Goal: Communication & Community: Answer question/provide support

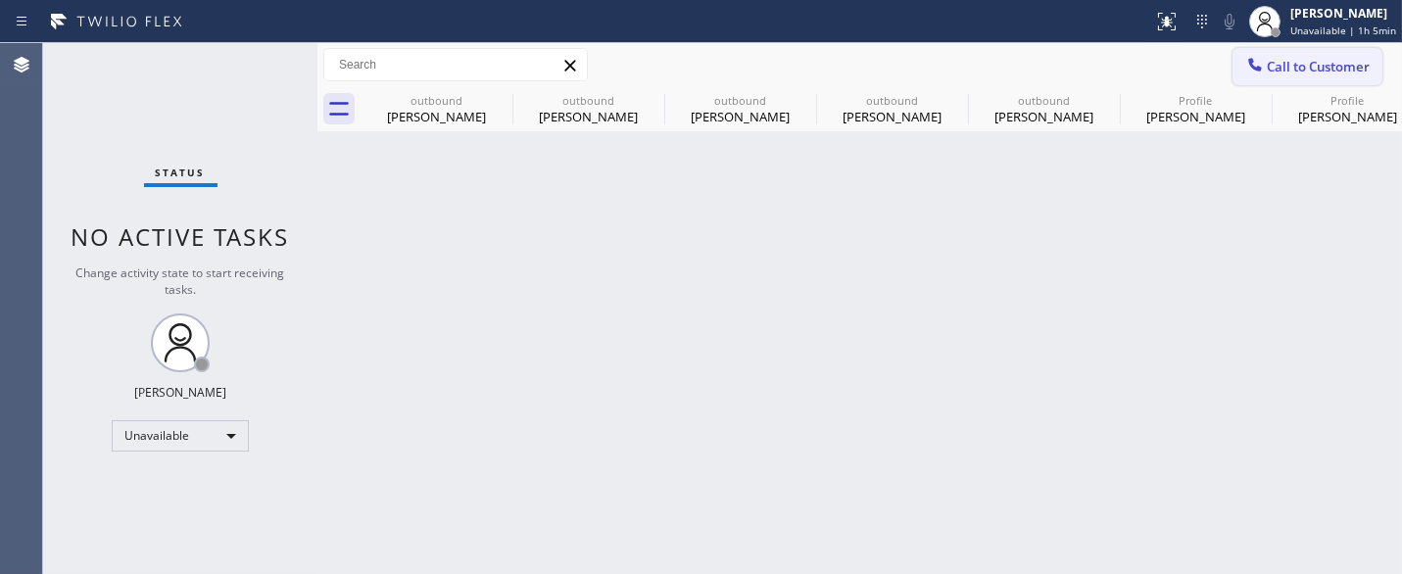
click at [1274, 63] on span "Call to Customer" at bounding box center [1317, 67] width 103 height 18
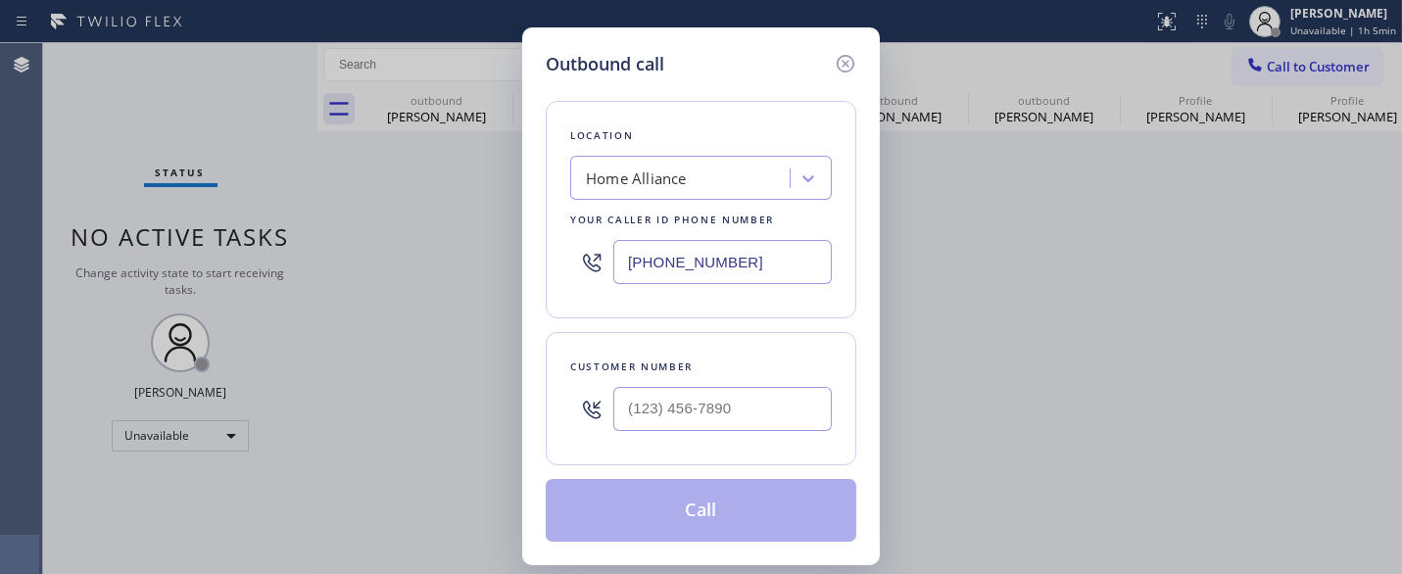
drag, startPoint x: 768, startPoint y: 271, endPoint x: 491, endPoint y: 245, distance: 278.4
click at [485, 284] on div "Outbound call Location Home Alliance Your caller id phone number [PHONE_NUMBER]…" at bounding box center [701, 287] width 1402 height 574
paste input "949) 239-1524"
type input "[PHONE_NUMBER]"
drag, startPoint x: 522, startPoint y: 441, endPoint x: 501, endPoint y: 436, distance: 21.1
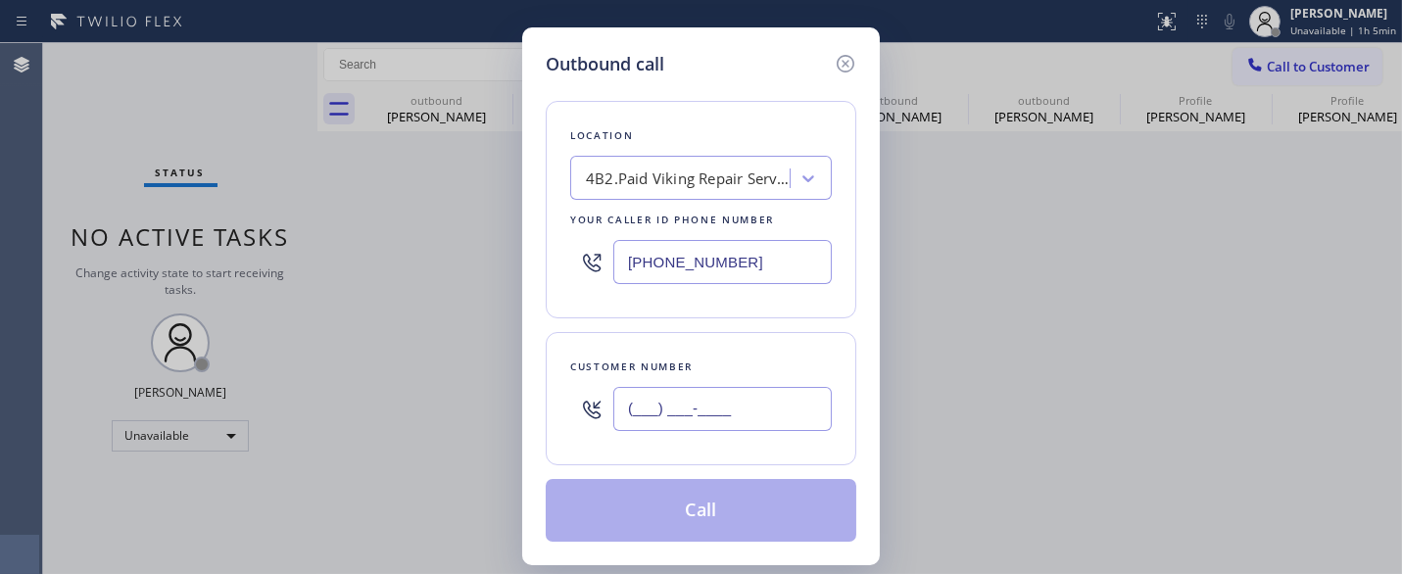
click at [498, 441] on div "Outbound call Location 4B2.Paid Viking Repair Service Your caller id phone numb…" at bounding box center [701, 287] width 1402 height 574
paste input "949) 212-4161"
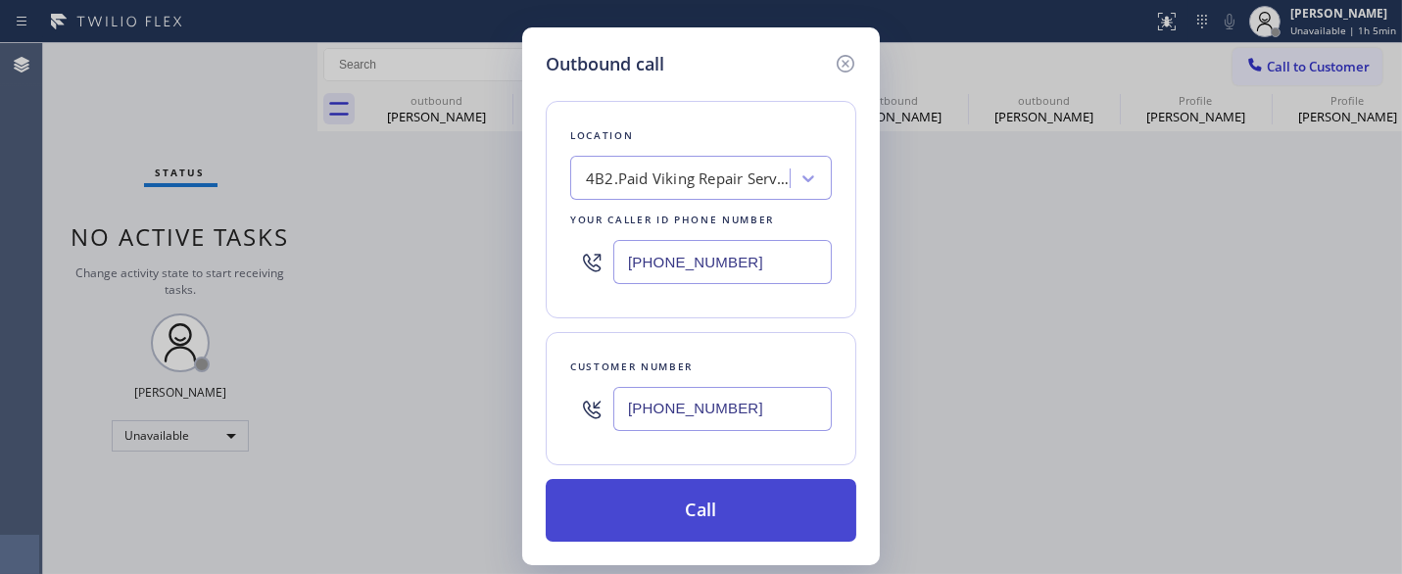
type input "[PHONE_NUMBER]"
click at [741, 500] on button "Call" at bounding box center [701, 510] width 310 height 63
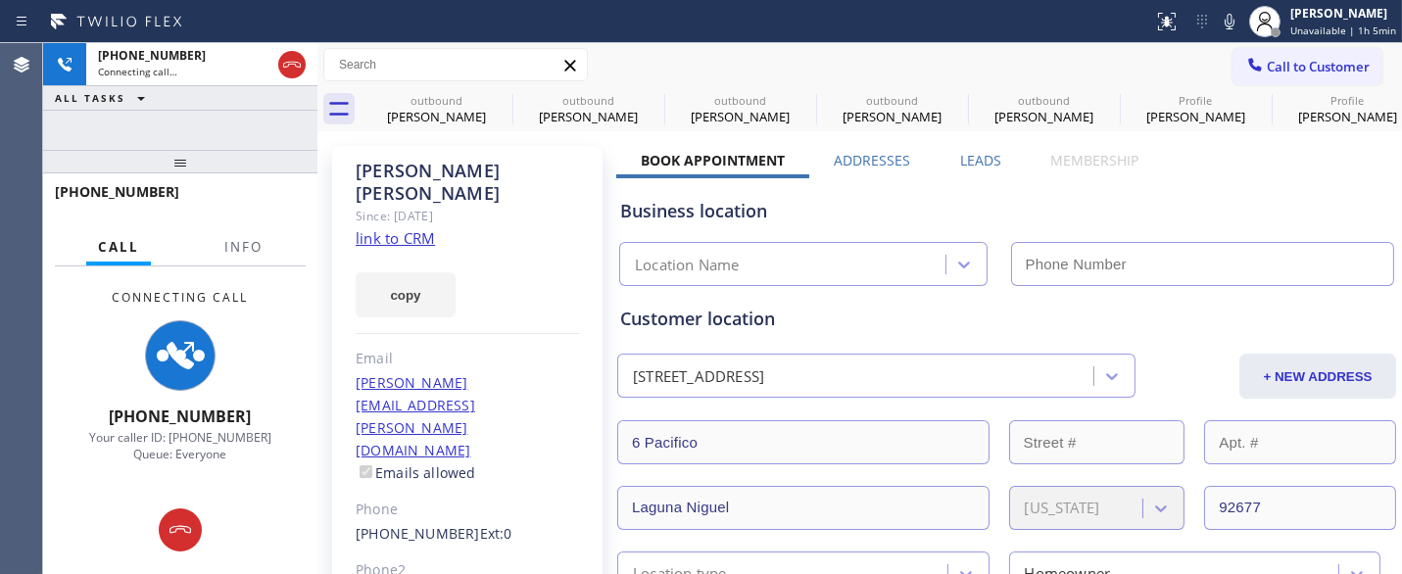
type input "[PHONE_NUMBER]"
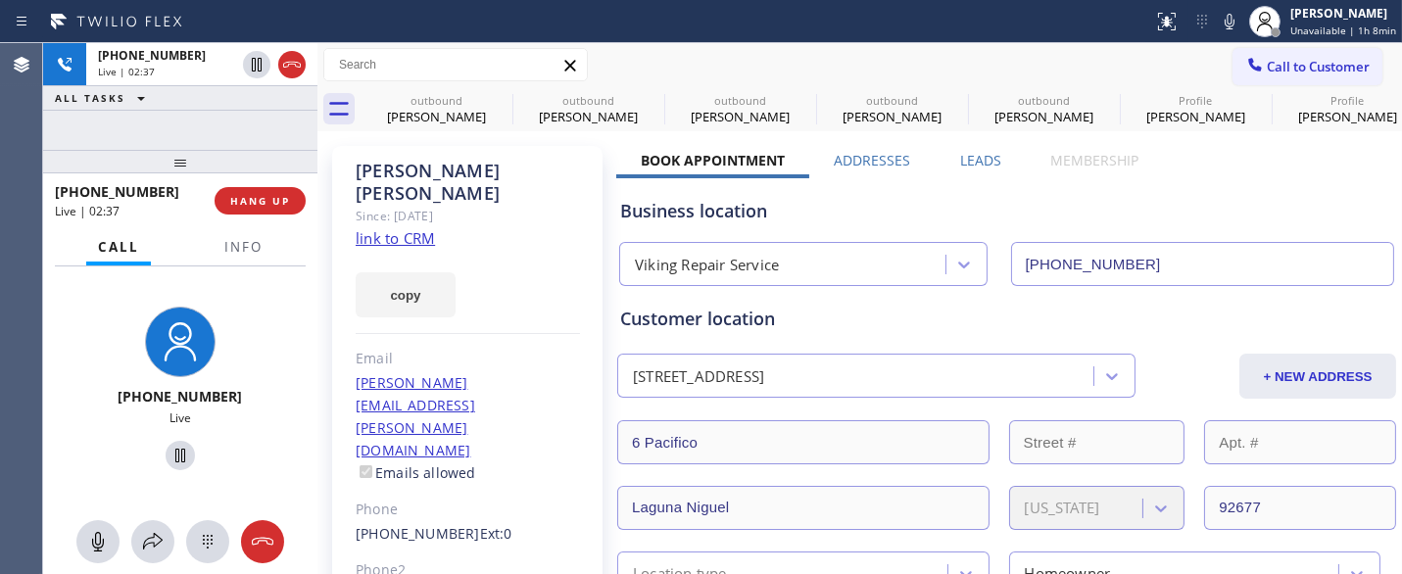
drag, startPoint x: 253, startPoint y: 142, endPoint x: 267, endPoint y: 39, distance: 103.9
click at [253, 119] on div "[PHONE_NUMBER] Live | 02:37 ALL TASKS ALL TASKS ACTIVE TASKS TASKS IN WRAP UP" at bounding box center [180, 96] width 274 height 107
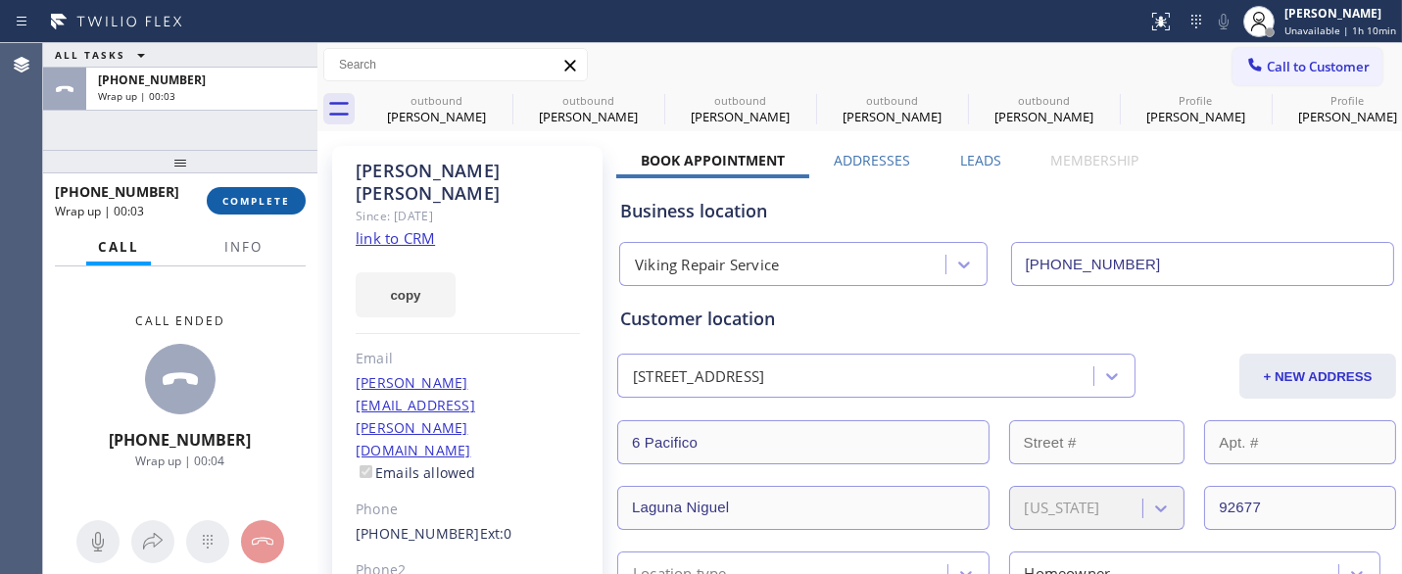
click at [286, 213] on button "COMPLETE" at bounding box center [256, 200] width 99 height 27
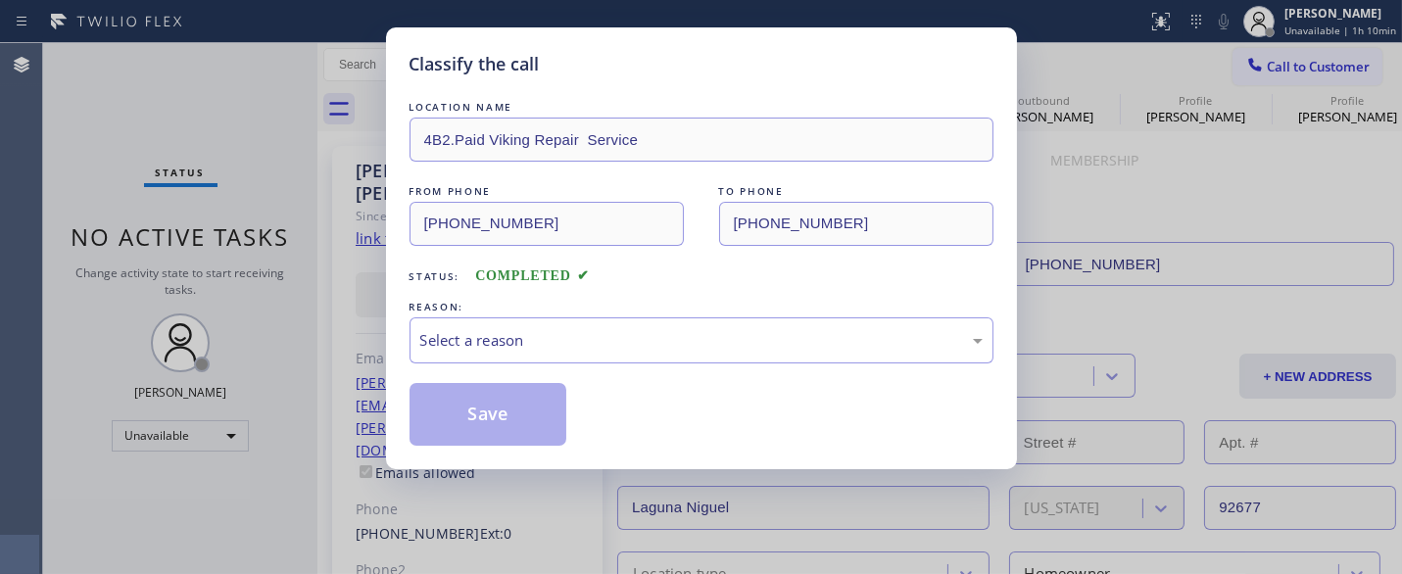
click at [497, 330] on div "Select a reason" at bounding box center [701, 340] width 562 height 23
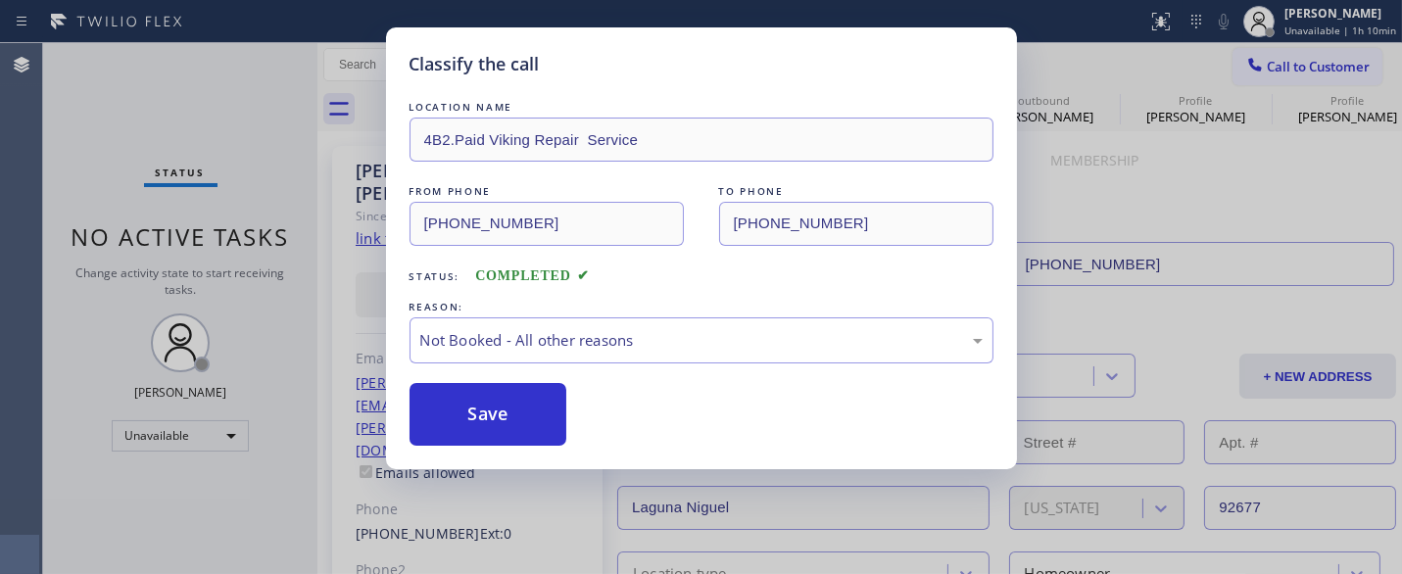
click at [500, 413] on button "Save" at bounding box center [488, 414] width 158 height 63
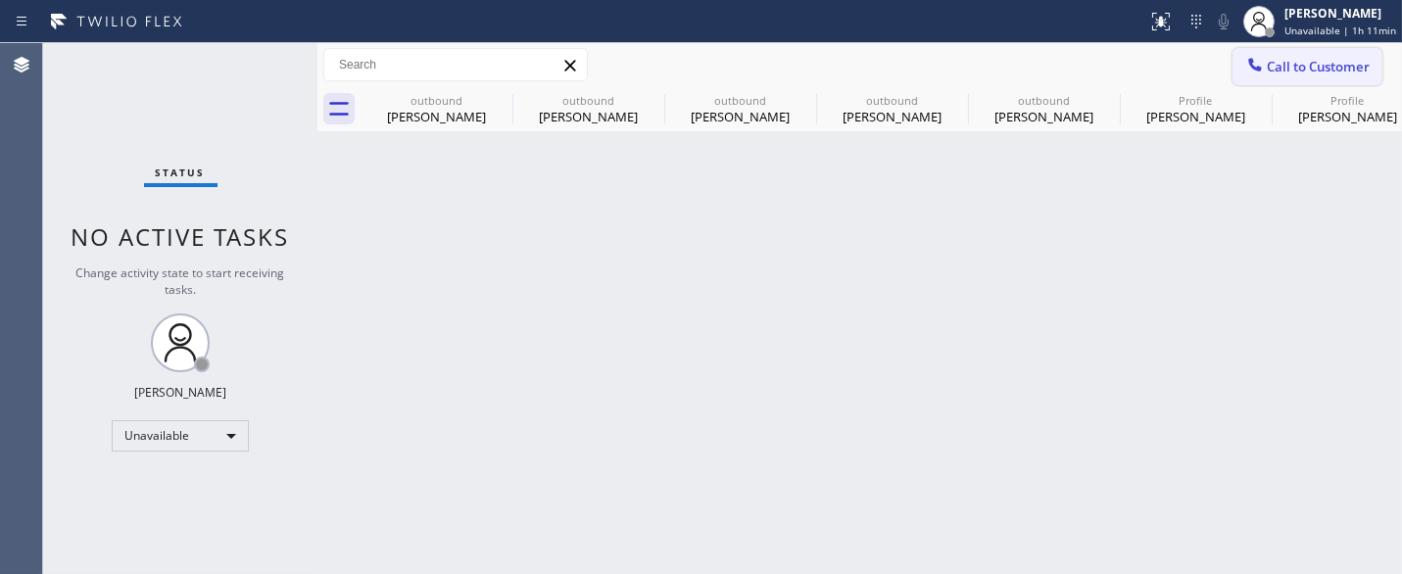
click at [1300, 52] on button "Call to Customer" at bounding box center [1307, 66] width 150 height 37
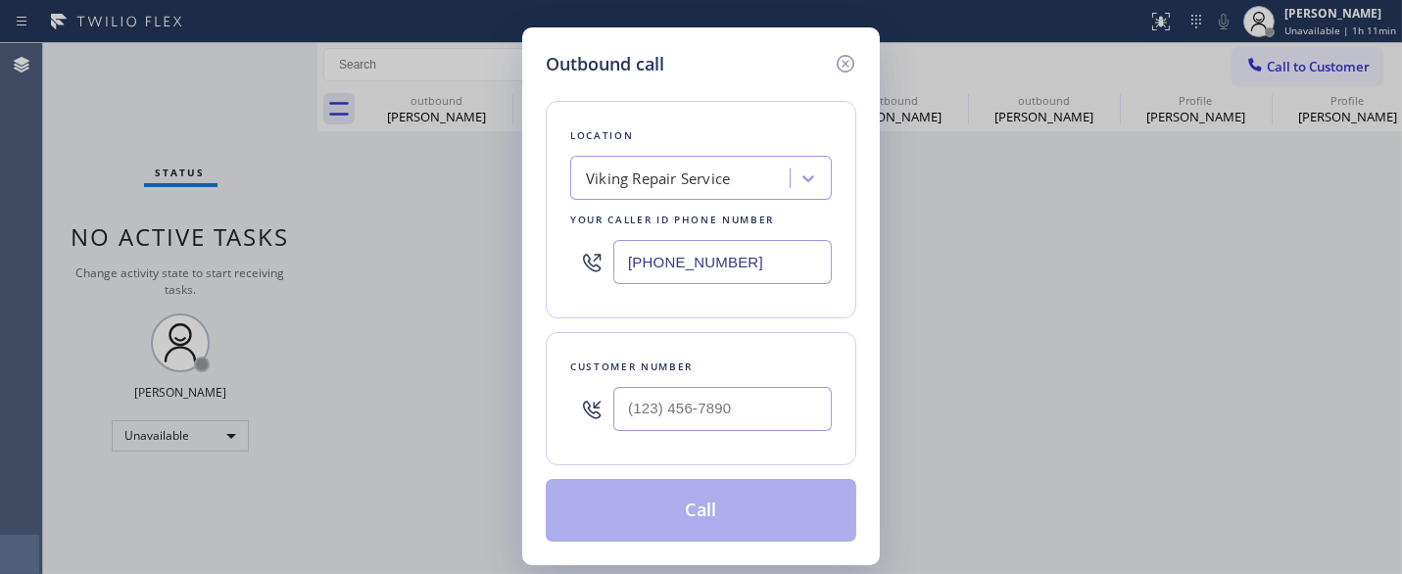
drag, startPoint x: 602, startPoint y: 288, endPoint x: 554, endPoint y: 178, distance: 119.7
click at [395, 276] on div "Outbound call Location Viking Repair Service Your caller id phone number [PHONE…" at bounding box center [701, 287] width 1402 height 574
paste input "213) 277-6121"
type input "[PHONE_NUMBER]"
drag, startPoint x: 720, startPoint y: 412, endPoint x: 570, endPoint y: 425, distance: 150.4
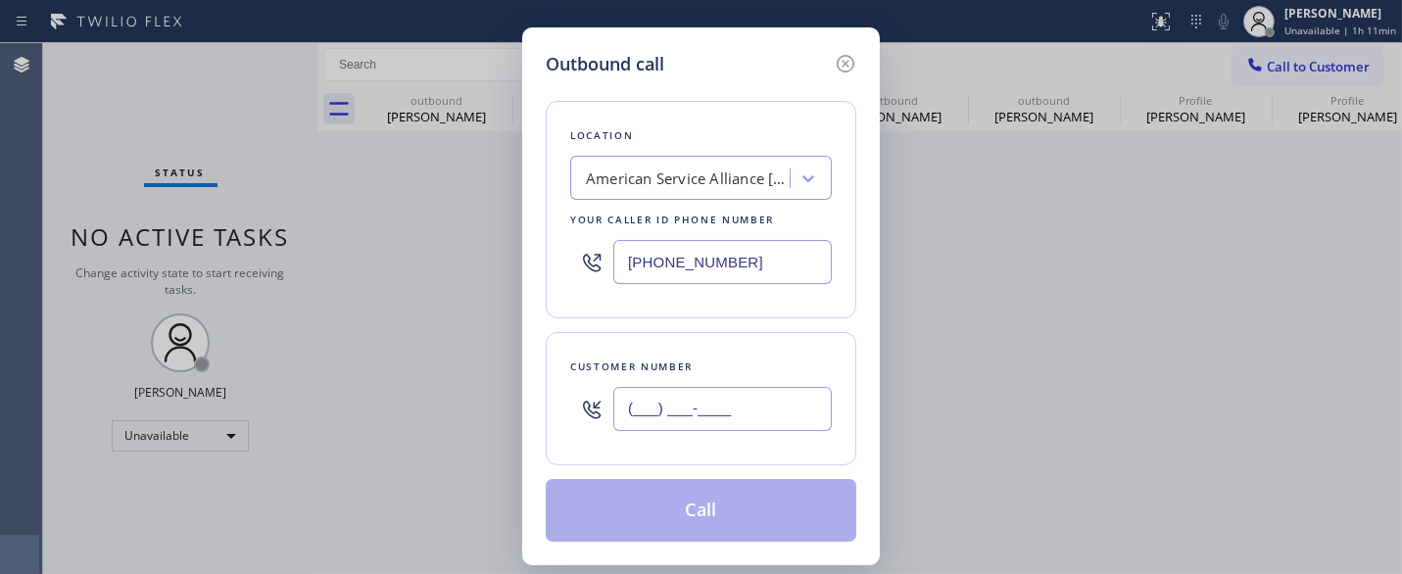
click at [540, 429] on div "Outbound call Location American Service Alliance [GEOGRAPHIC_DATA] Your caller …" at bounding box center [701, 296] width 358 height 538
paste input "715) 864-0601"
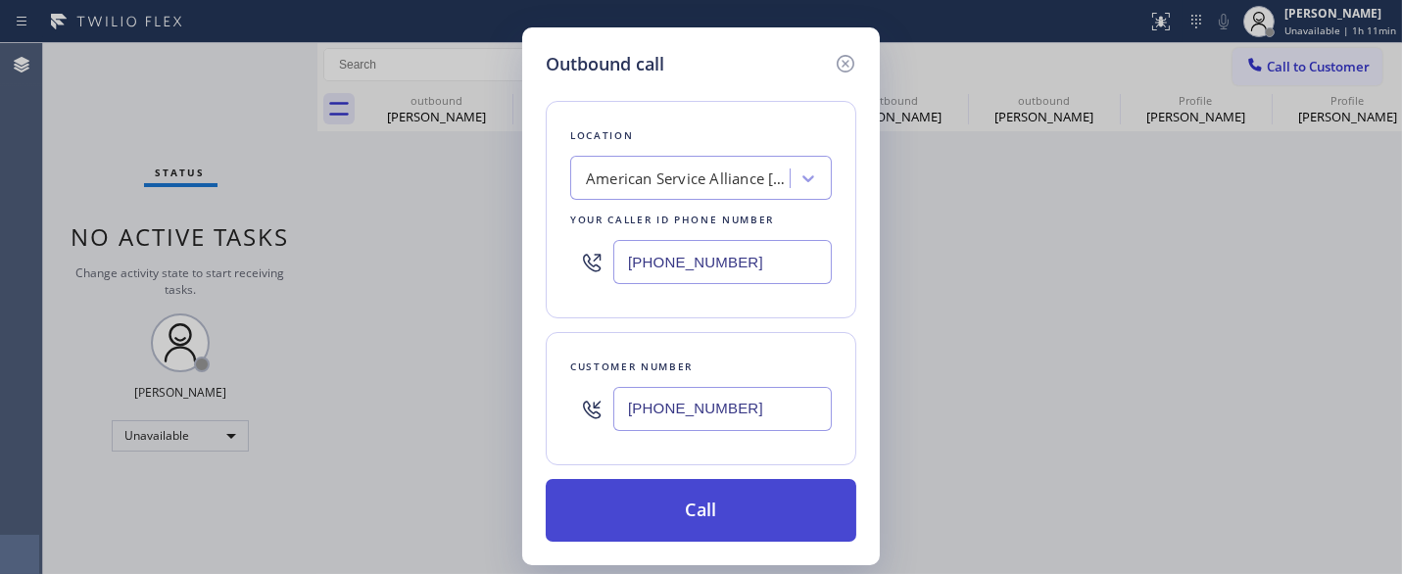
type input "[PHONE_NUMBER]"
click at [761, 512] on button "Call" at bounding box center [701, 510] width 310 height 63
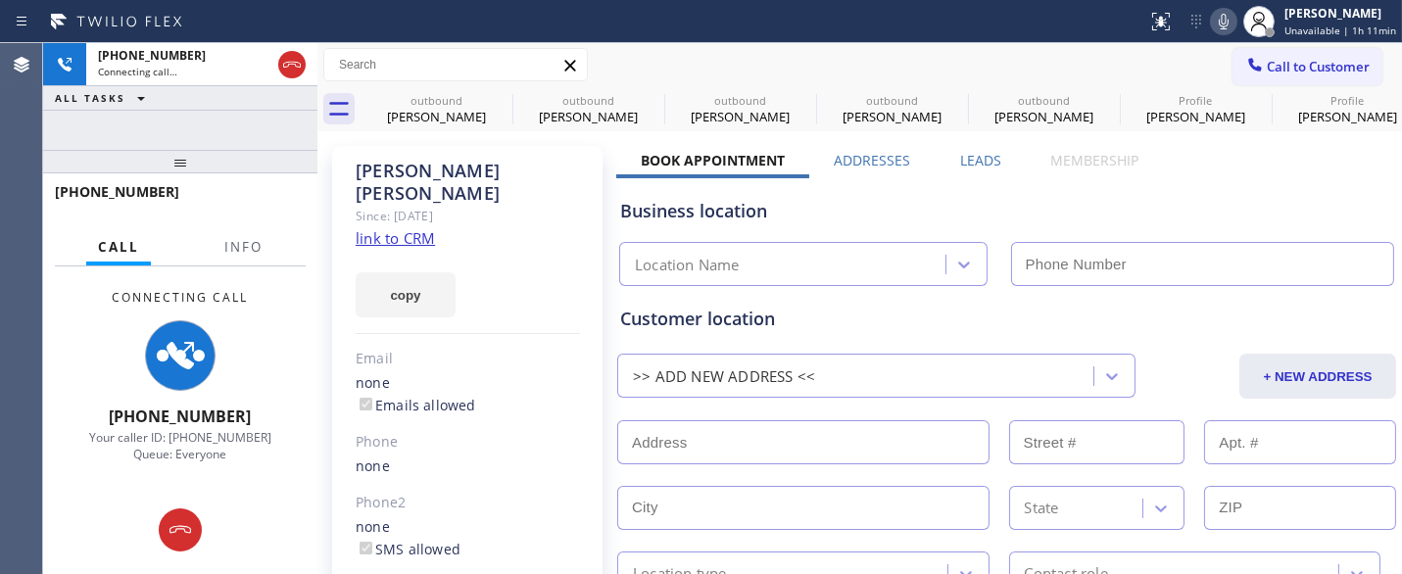
click at [1232, 25] on icon at bounding box center [1224, 22] width 24 height 24
type input "[PHONE_NUMBER]"
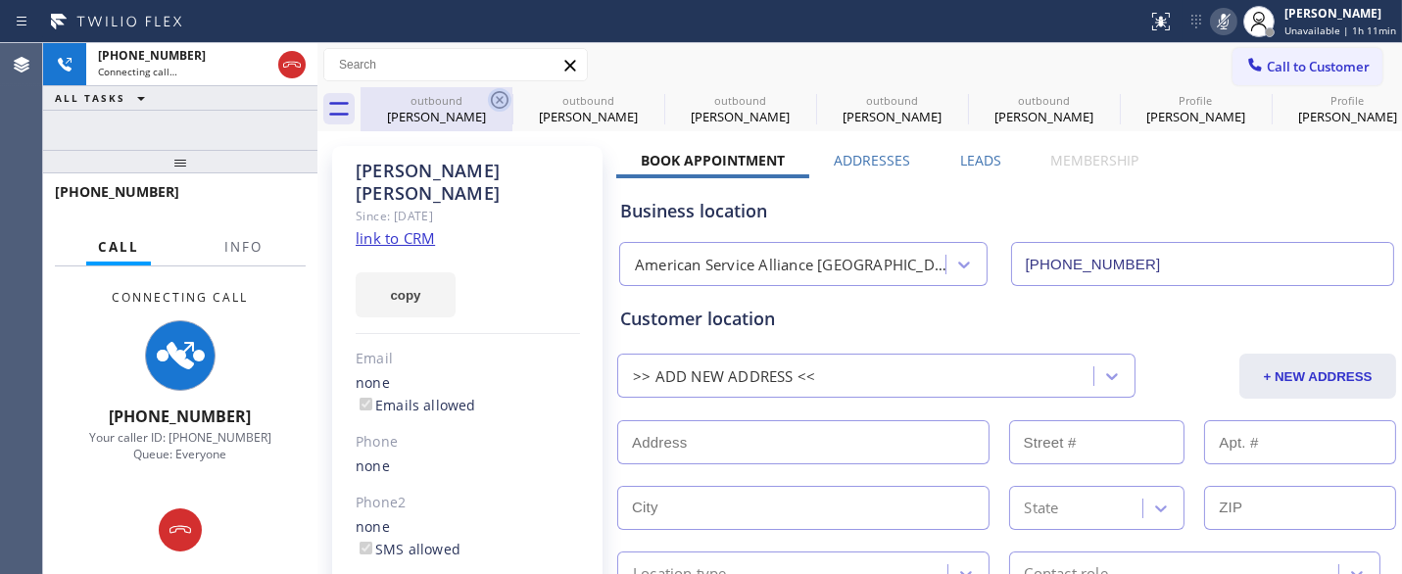
click at [500, 95] on icon at bounding box center [500, 100] width 24 height 24
click at [0, 0] on icon at bounding box center [0, 0] width 0 height 0
type input "[PHONE_NUMBER]"
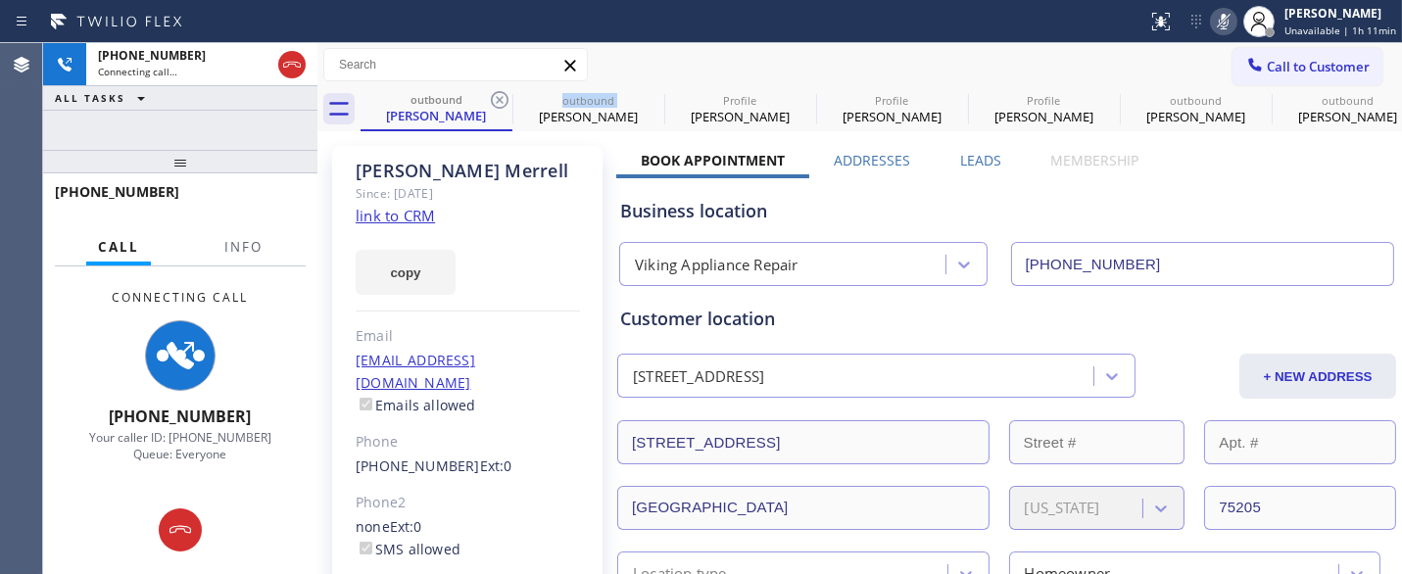
click at [500, 95] on icon at bounding box center [500, 100] width 24 height 24
type input "[PHONE_NUMBER]"
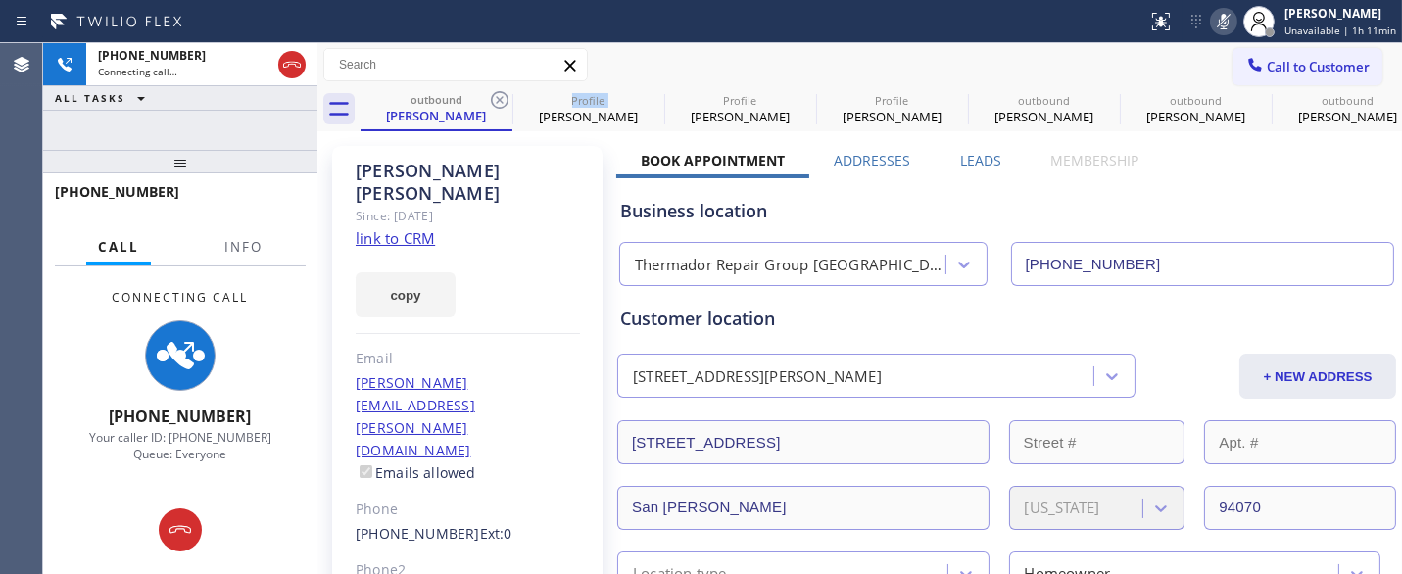
click at [500, 95] on icon at bounding box center [500, 100] width 24 height 24
click at [0, 0] on icon at bounding box center [0, 0] width 0 height 0
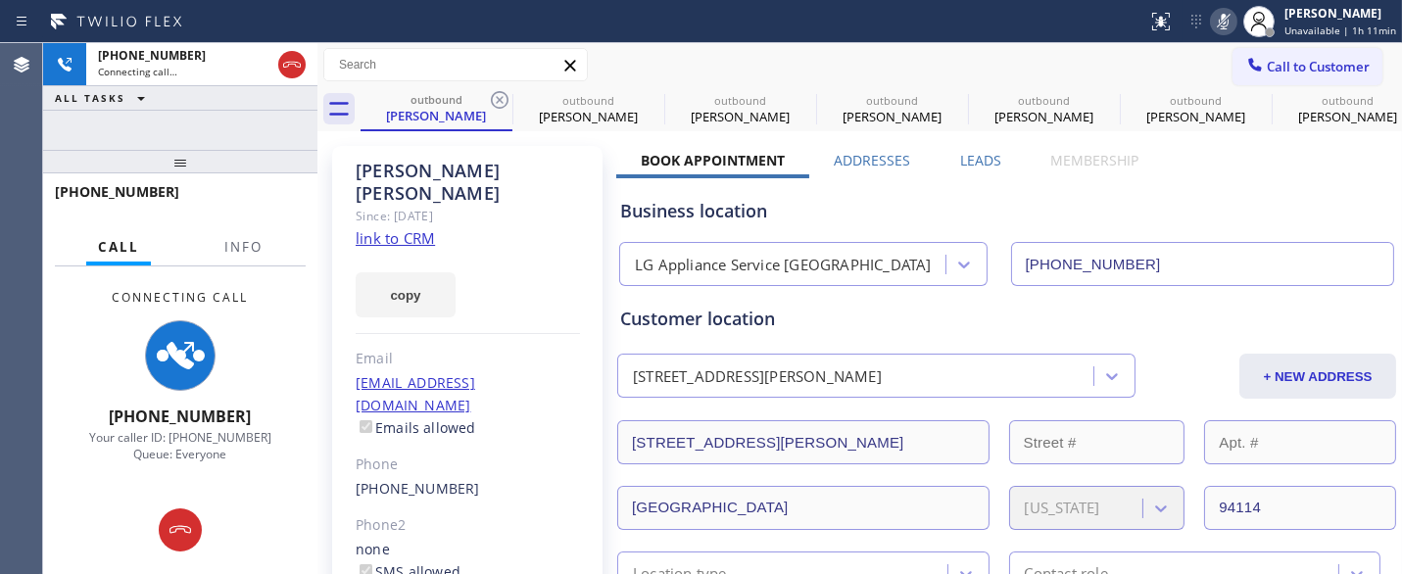
type input "[PHONE_NUMBER]"
click at [500, 95] on icon at bounding box center [500, 100] width 24 height 24
type input "[PHONE_NUMBER]"
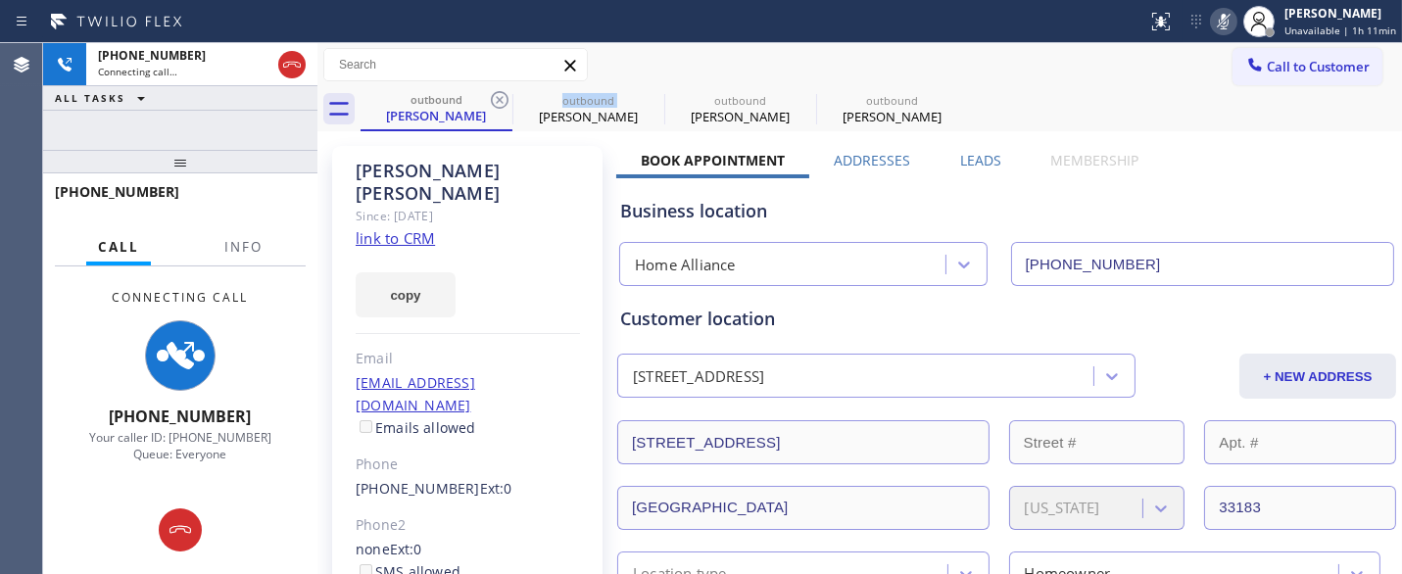
click at [500, 95] on icon at bounding box center [500, 100] width 24 height 24
type input "[PHONE_NUMBER]"
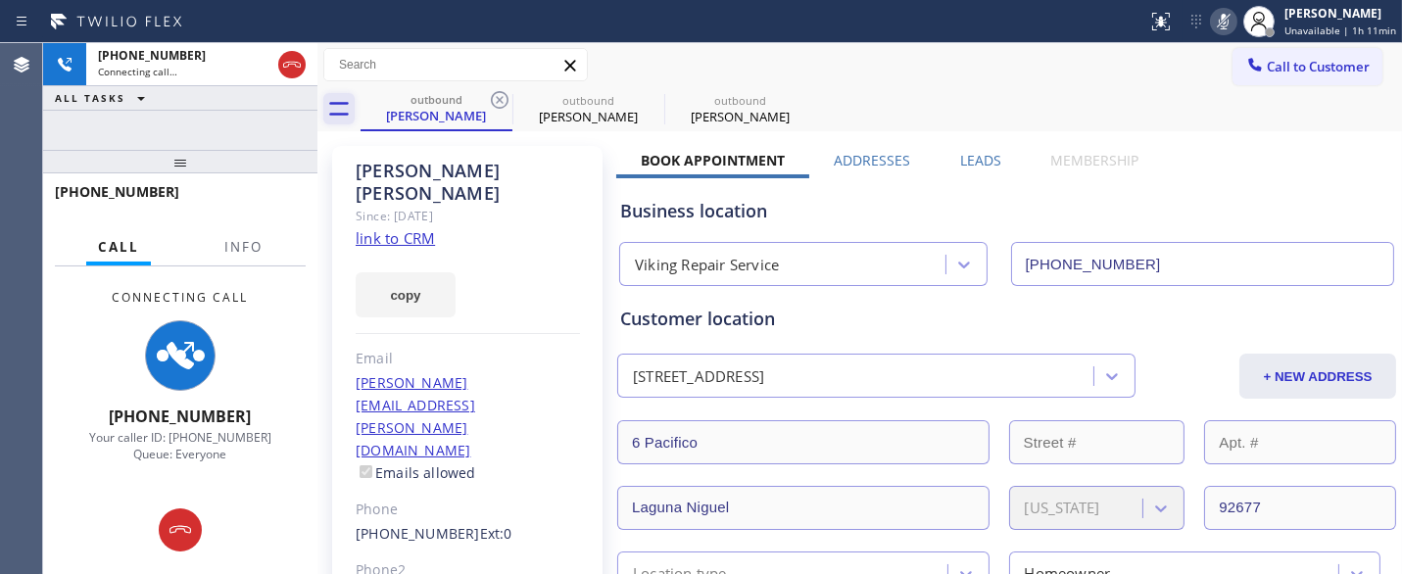
drag, startPoint x: 276, startPoint y: 164, endPoint x: 340, endPoint y: 98, distance: 91.4
click at [268, 128] on div "[PHONE_NUMBER] Connecting call… ALL TASKS ALL TASKS ACTIVE TASKS TASKS IN WRAP …" at bounding box center [180, 308] width 274 height 531
click at [491, 111] on icon at bounding box center [500, 100] width 24 height 24
type input "[PHONE_NUMBER]"
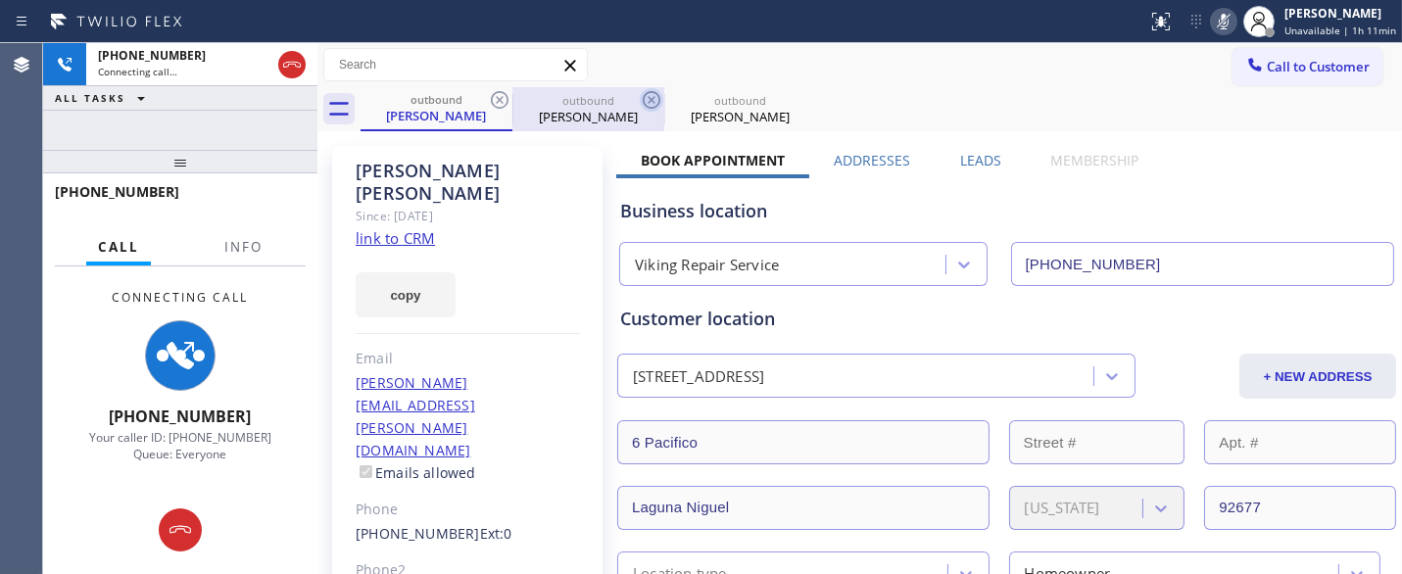
type input "[PHONE_NUMBER]"
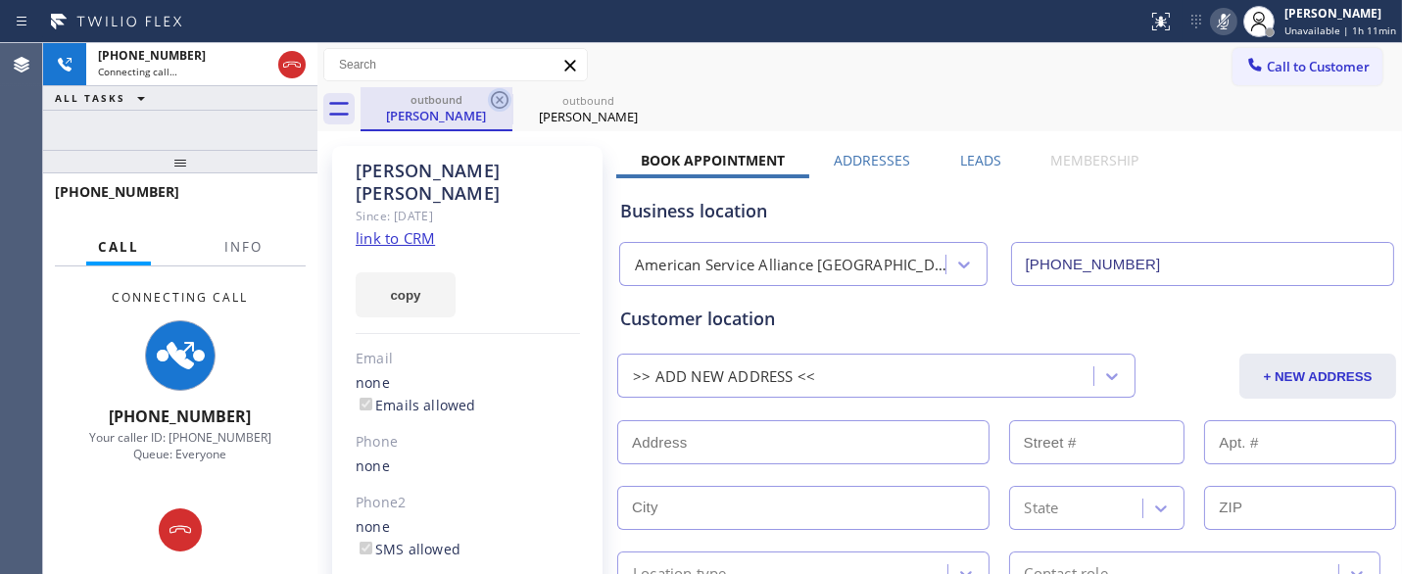
click at [496, 102] on icon at bounding box center [500, 100] width 18 height 18
click at [1230, 17] on rect at bounding box center [1223, 20] width 14 height 14
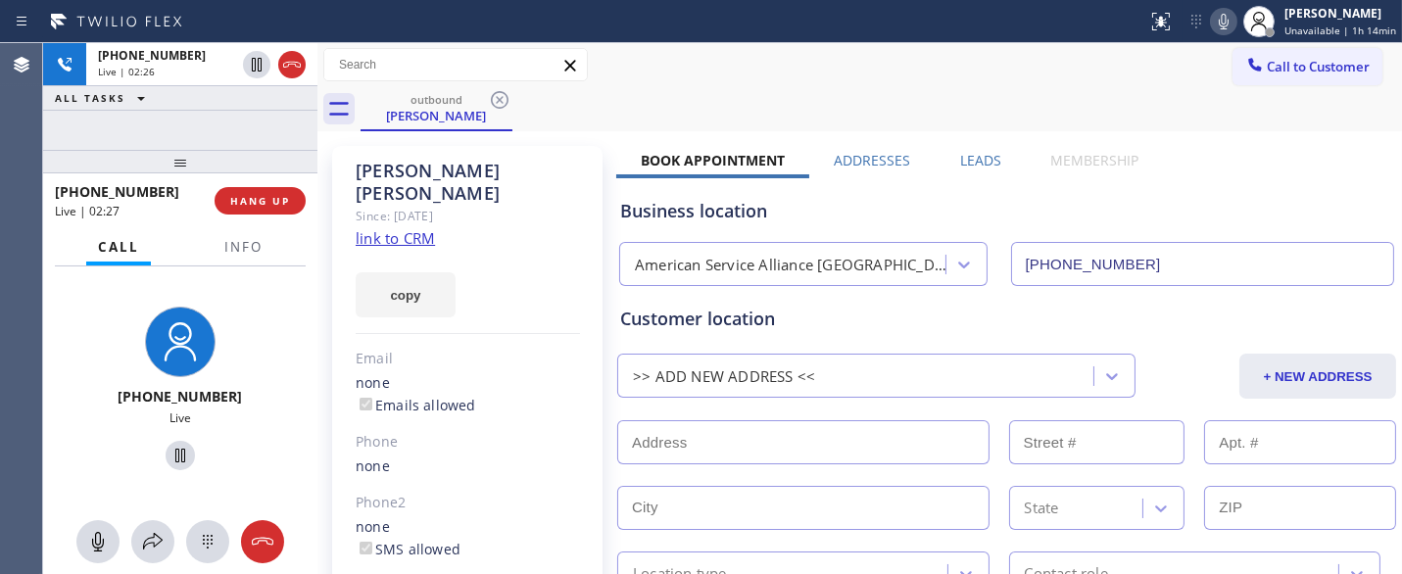
drag, startPoint x: 180, startPoint y: 164, endPoint x: 286, endPoint y: 10, distance: 186.6
click at [177, 102] on div "[PHONE_NUMBER] Live | 02:26 ALL TASKS ALL TASKS ACTIVE TASKS TASKS IN WRAP UP […" at bounding box center [180, 308] width 274 height 531
drag, startPoint x: 157, startPoint y: 153, endPoint x: 270, endPoint y: 18, distance: 176.6
click at [160, 115] on div "[PHONE_NUMBER] Live | 02:29 ALL TASKS ALL TASKS ACTIVE TASKS TASKS IN WRAP UP […" at bounding box center [180, 308] width 274 height 531
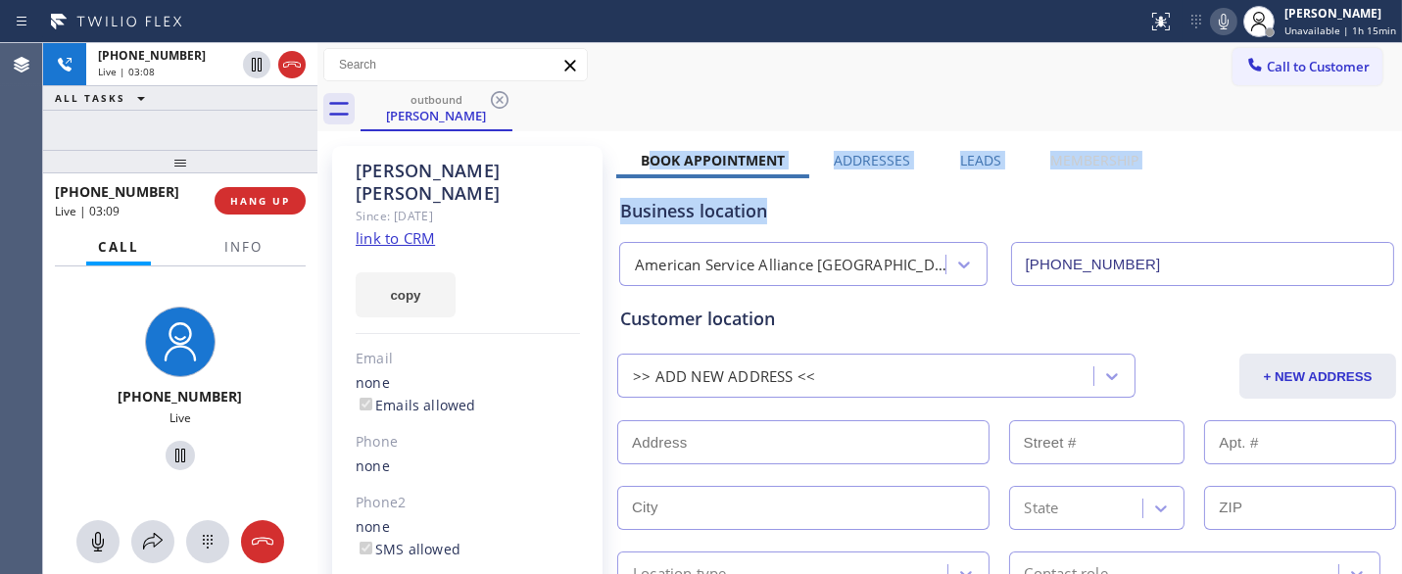
drag, startPoint x: 648, startPoint y: 158, endPoint x: 1104, endPoint y: 170, distance: 455.6
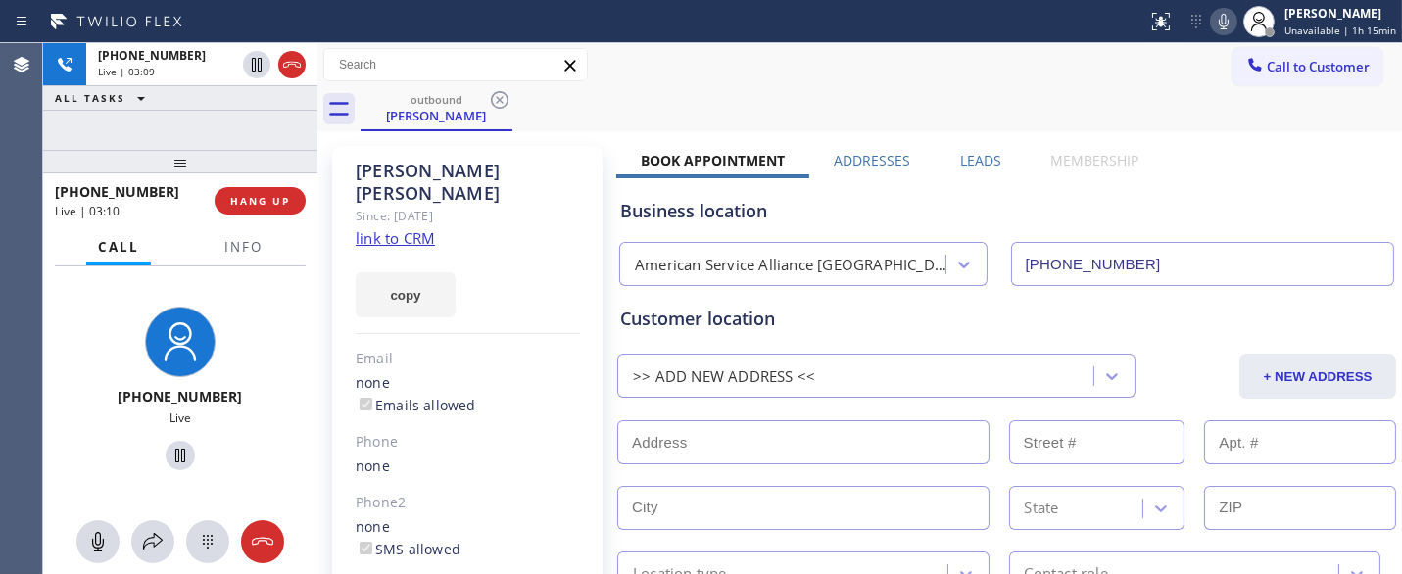
drag, startPoint x: 745, startPoint y: 95, endPoint x: 739, endPoint y: 75, distance: 20.5
click at [744, 92] on div "outbound [PERSON_NAME]" at bounding box center [880, 109] width 1041 height 44
drag, startPoint x: 228, startPoint y: 153, endPoint x: 220, endPoint y: 33, distance: 119.8
click at [219, 43] on div "[PHONE_NUMBER] Live | 04:02 ALL TASKS ALL TASKS ACTIVE TASKS TASKS IN WRAP UP […" at bounding box center [180, 308] width 274 height 531
drag, startPoint x: 233, startPoint y: 167, endPoint x: 231, endPoint y: 91, distance: 76.4
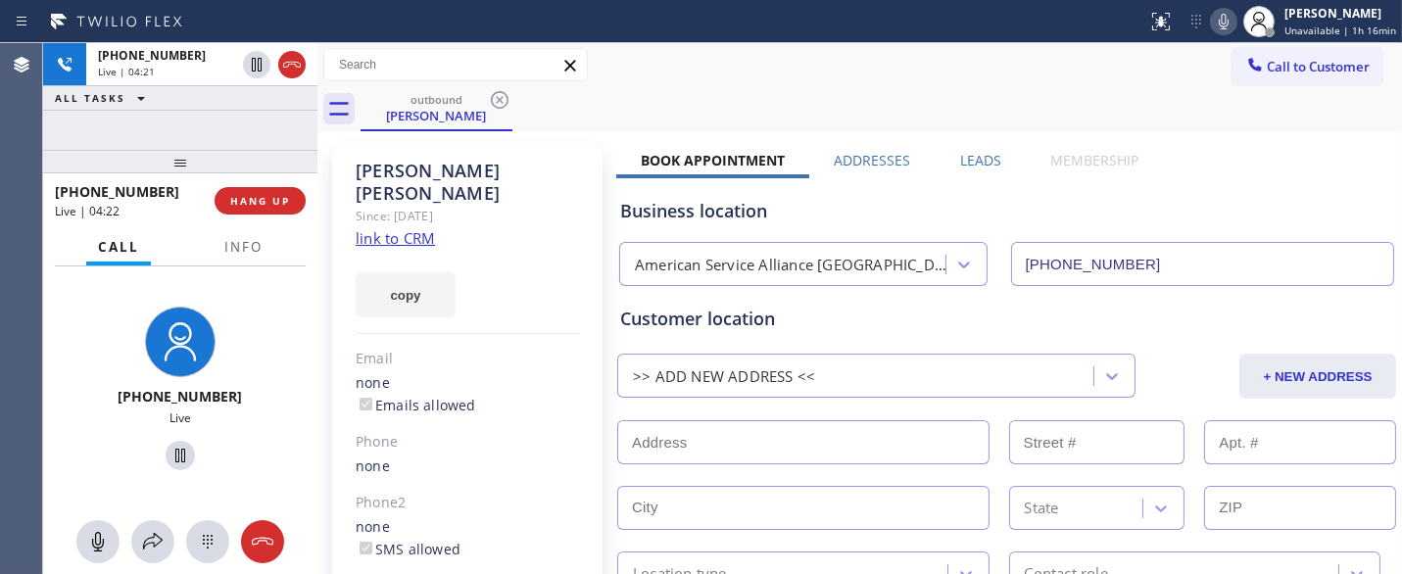
click at [223, 109] on div "[PHONE_NUMBER] Live | 04:21 ALL TASKS ALL TASKS ACTIVE TASKS TASKS IN WRAP UP […" at bounding box center [180, 308] width 274 height 531
drag, startPoint x: 221, startPoint y: 151, endPoint x: 215, endPoint y: 102, distance: 49.3
click at [215, 102] on div "[PHONE_NUMBER] Live | 04:22 ALL TASKS ALL TASKS ACTIVE TASKS TASKS IN WRAP UP […" at bounding box center [180, 308] width 274 height 531
click at [261, 194] on span "HANG UP" at bounding box center [260, 201] width 60 height 14
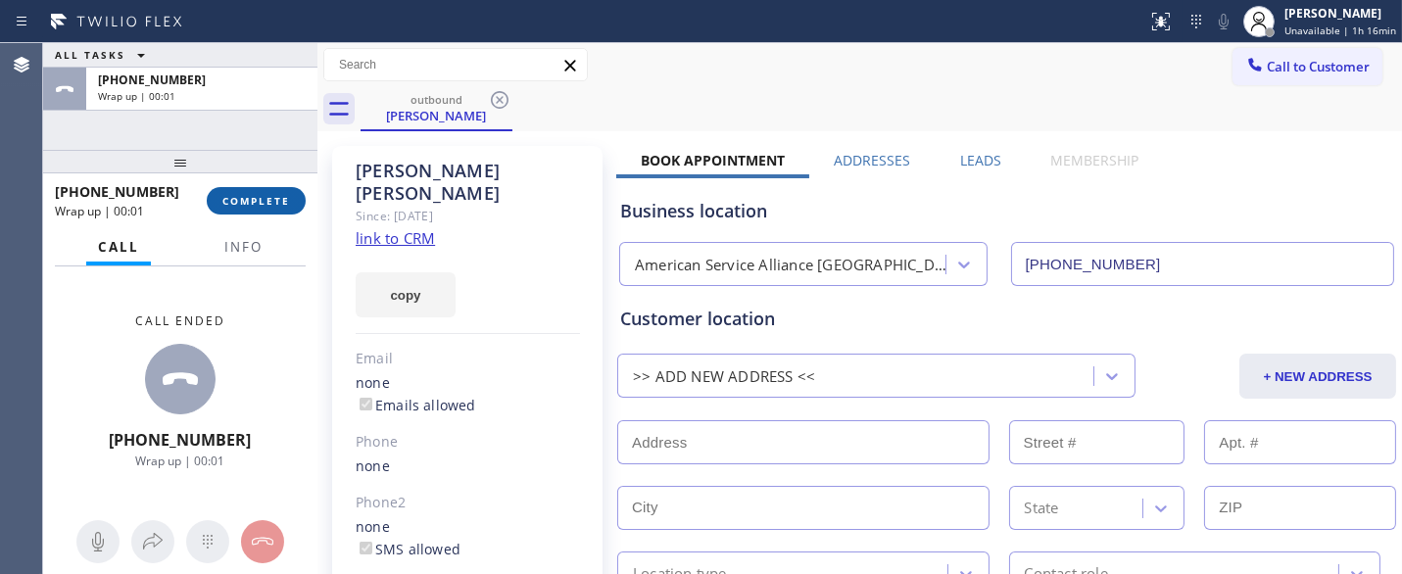
click at [261, 194] on span "COMPLETE" at bounding box center [256, 201] width 68 height 14
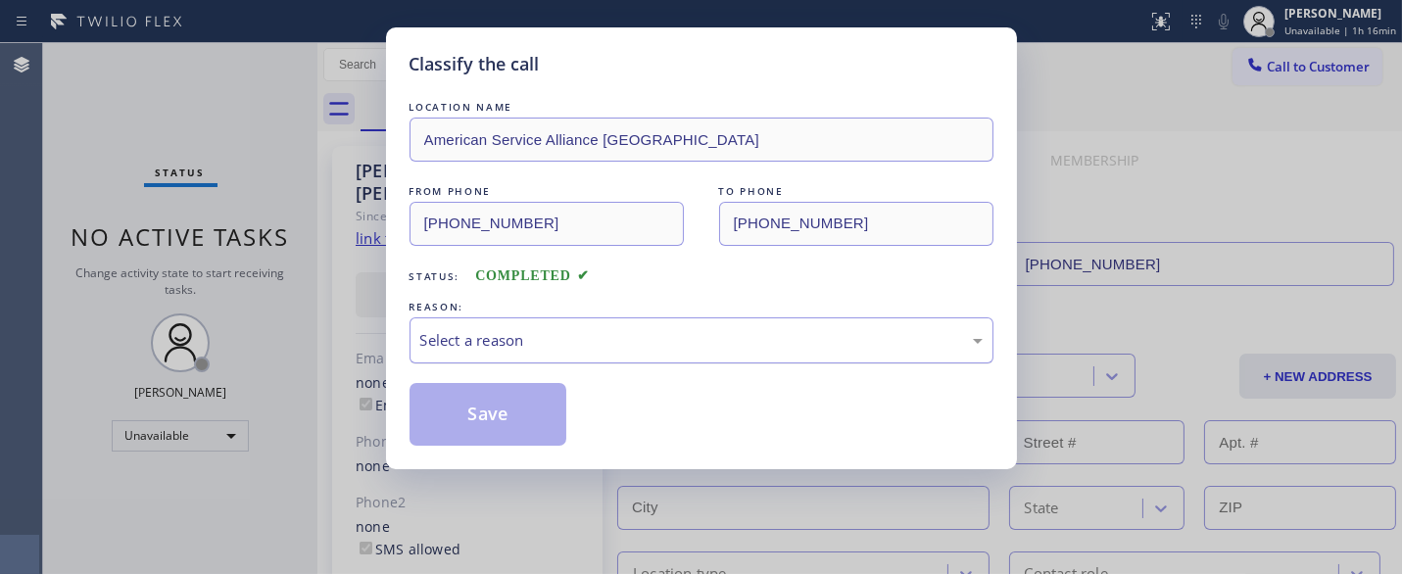
click at [547, 341] on div "Select a reason" at bounding box center [701, 340] width 562 height 23
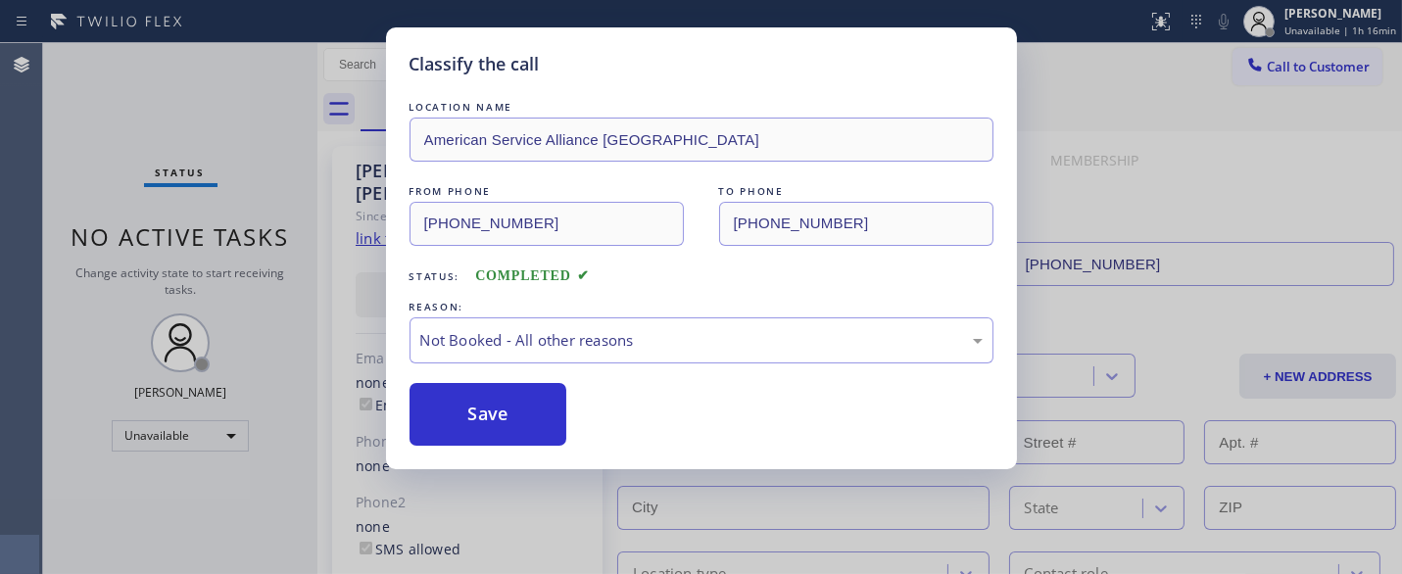
click at [506, 405] on button "Save" at bounding box center [488, 414] width 158 height 63
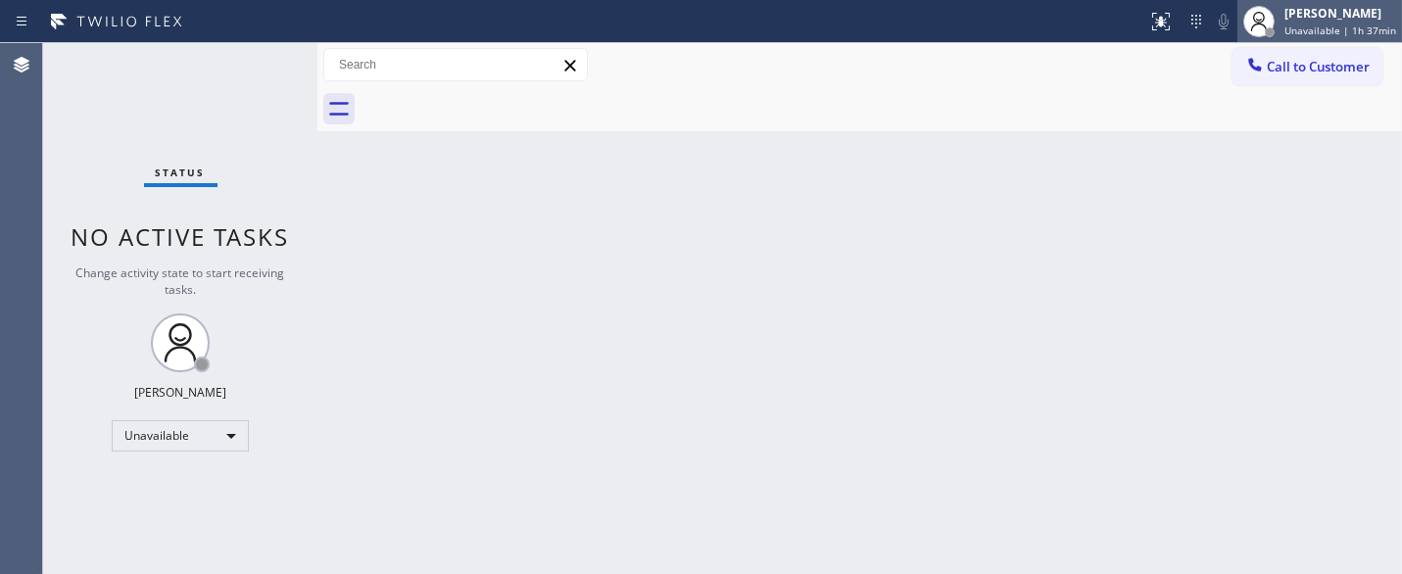
click at [1350, 18] on div "[PERSON_NAME]" at bounding box center [1340, 13] width 112 height 17
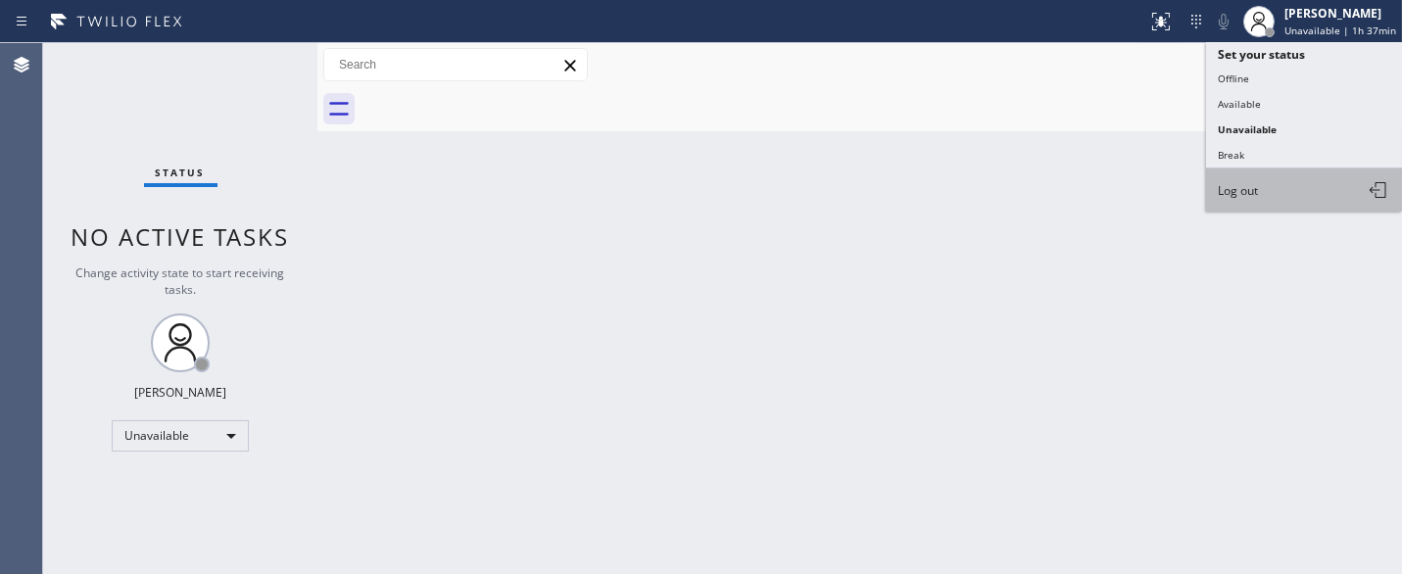
click at [1267, 183] on button "Log out" at bounding box center [1304, 189] width 196 height 43
